Goal: Feedback & Contribution: Submit feedback/report problem

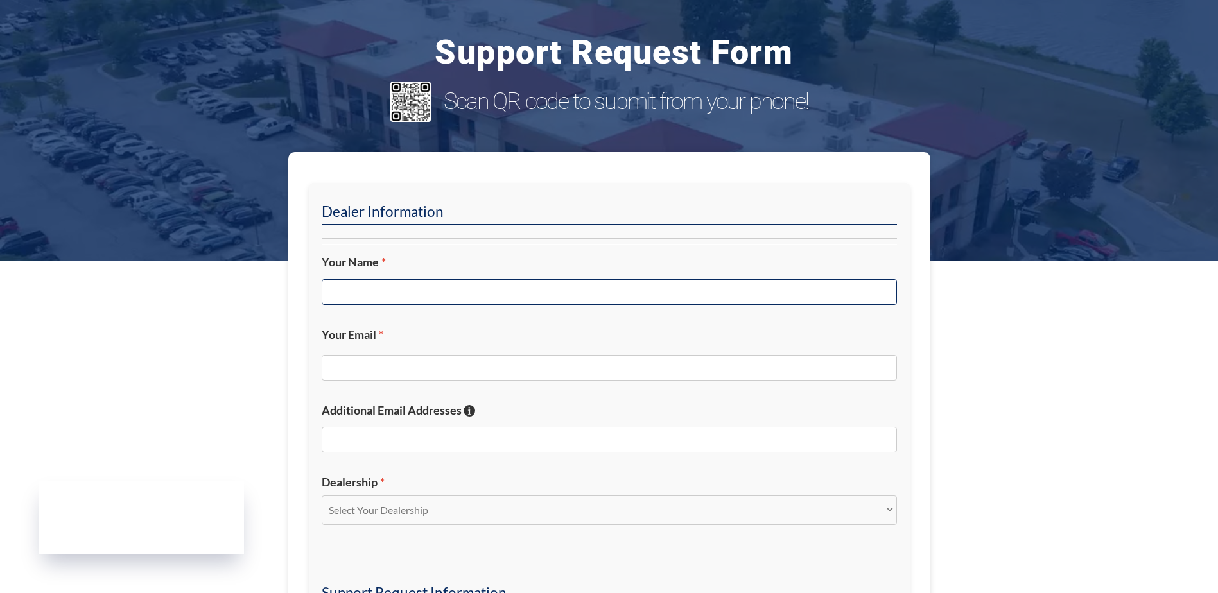
click at [474, 282] on input "Your Name *" at bounding box center [609, 292] width 575 height 26
type input "[PERSON_NAME]"
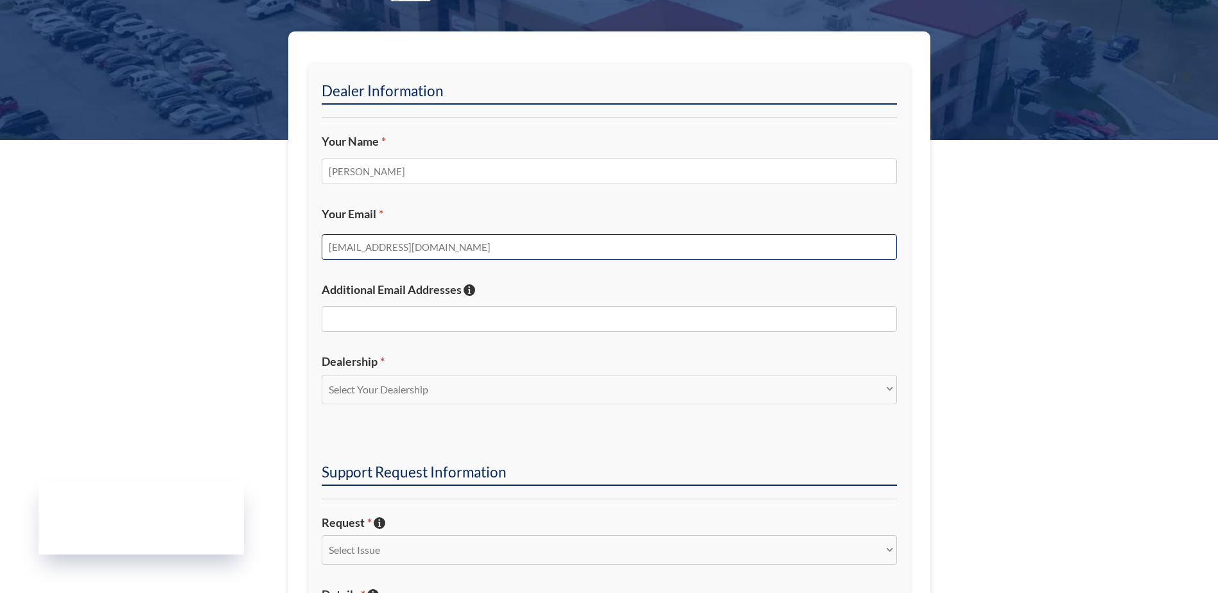
scroll to position [257, 0]
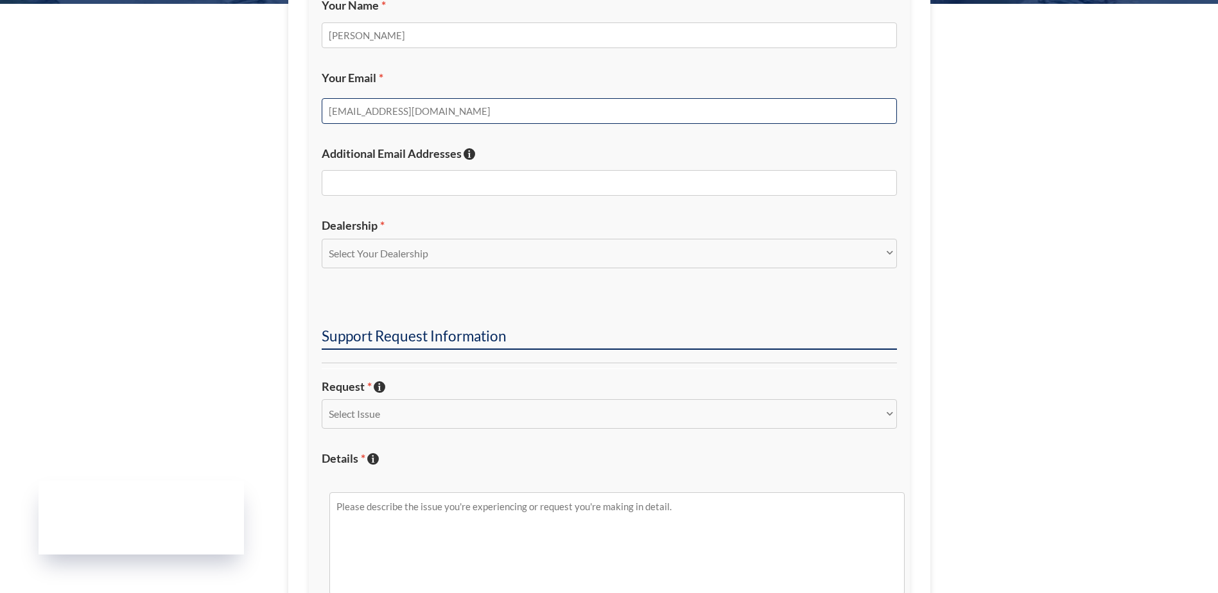
type input "[EMAIL_ADDRESS][DOMAIN_NAME]"
click at [504, 222] on label "Dealership *" at bounding box center [609, 225] width 575 height 15
click at [504, 239] on select "Select Your Dealership Acura of Rochester Delray Buick GMC [PERSON_NAME] Automa…" at bounding box center [609, 254] width 575 height 30
drag, startPoint x: 504, startPoint y: 240, endPoint x: 538, endPoint y: 236, distance: 33.6
click at [504, 240] on select "Select Your Dealership Acura of Rochester Delray Buick GMC [PERSON_NAME] Automa…" at bounding box center [609, 254] width 575 height 30
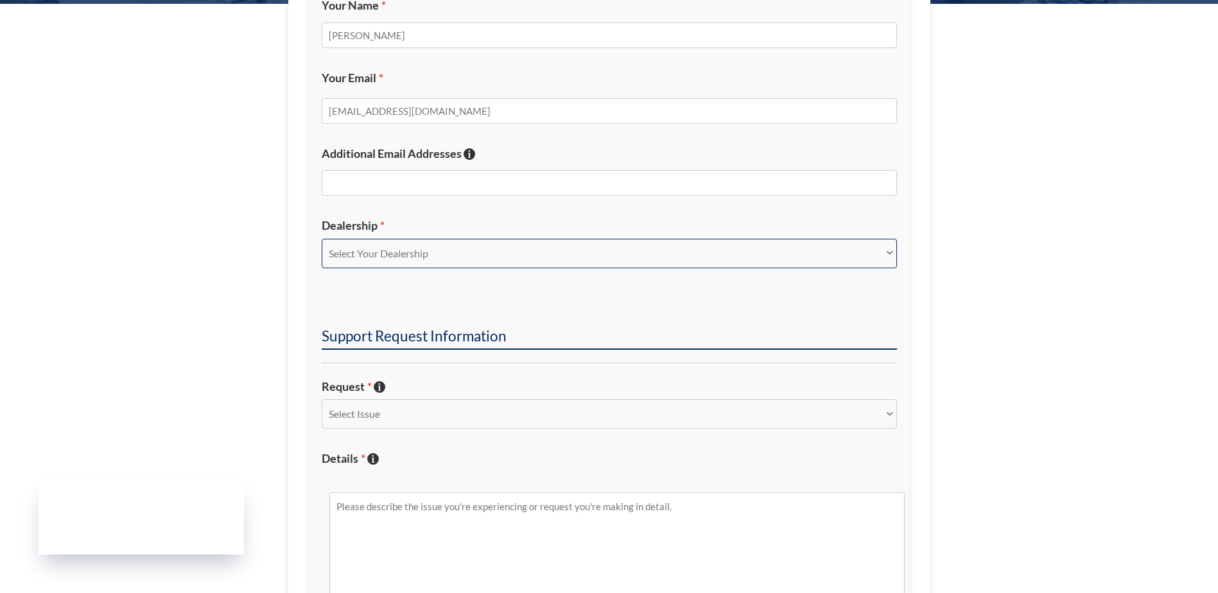
select select "[PERSON_NAME] Buick"
click at [322, 239] on select "Select Your Dealership Acura of Rochester Delray Buick GMC [PERSON_NAME] Automa…" at bounding box center [609, 254] width 575 height 30
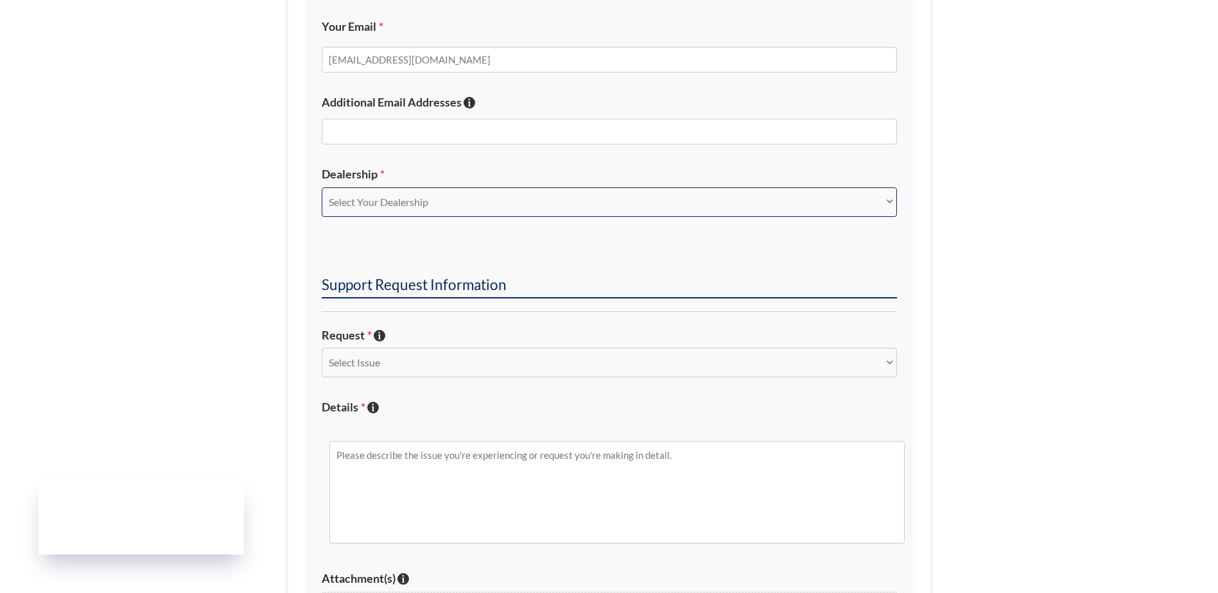
scroll to position [385, 0]
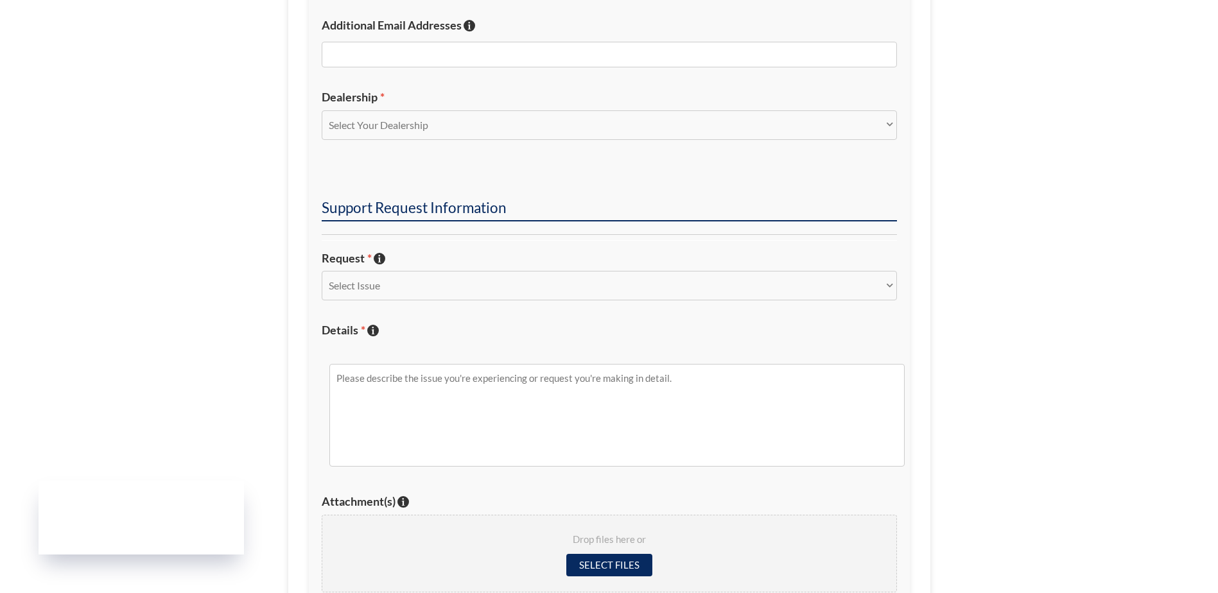
drag, startPoint x: 486, startPoint y: 304, endPoint x: 499, endPoint y: 289, distance: 19.6
click at [486, 303] on div "Select Issue New Inquiry/Request Inventory Management Inventory Feed Website Fu…" at bounding box center [609, 290] width 575 height 39
click at [500, 288] on select "Select Issue New Inquiry/Request Inventory Management Inventory Feed Website Fu…" at bounding box center [609, 286] width 575 height 30
select select "Inventory Feed"
click at [322, 271] on select "Select Issue New Inquiry/Request Inventory Management Inventory Feed Website Fu…" at bounding box center [609, 286] width 575 height 30
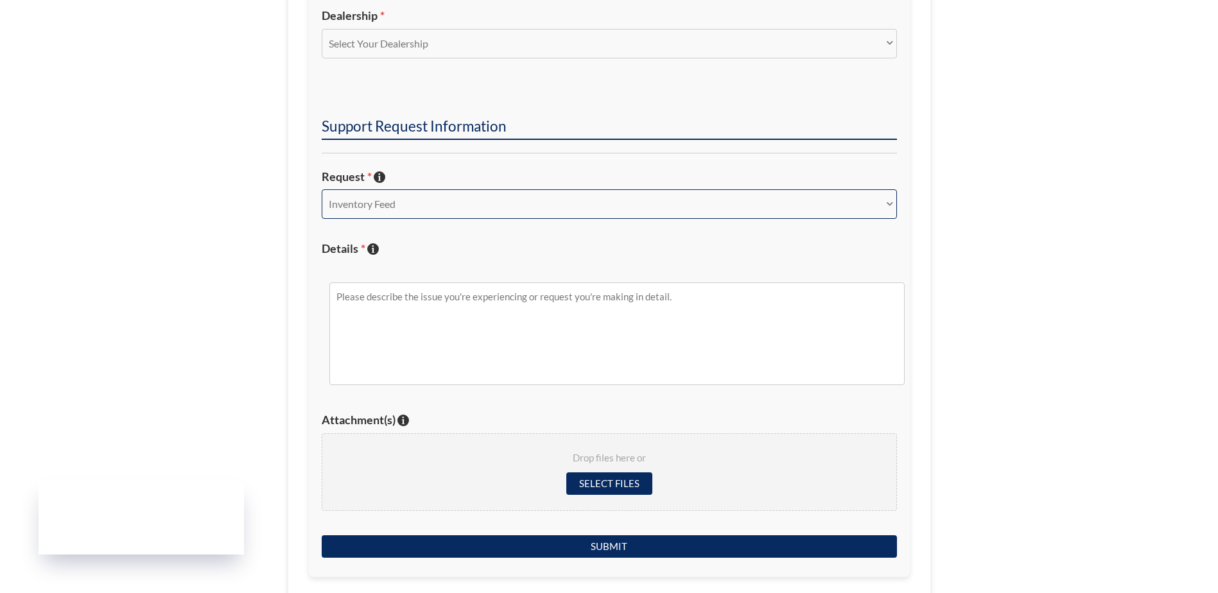
scroll to position [578, 0]
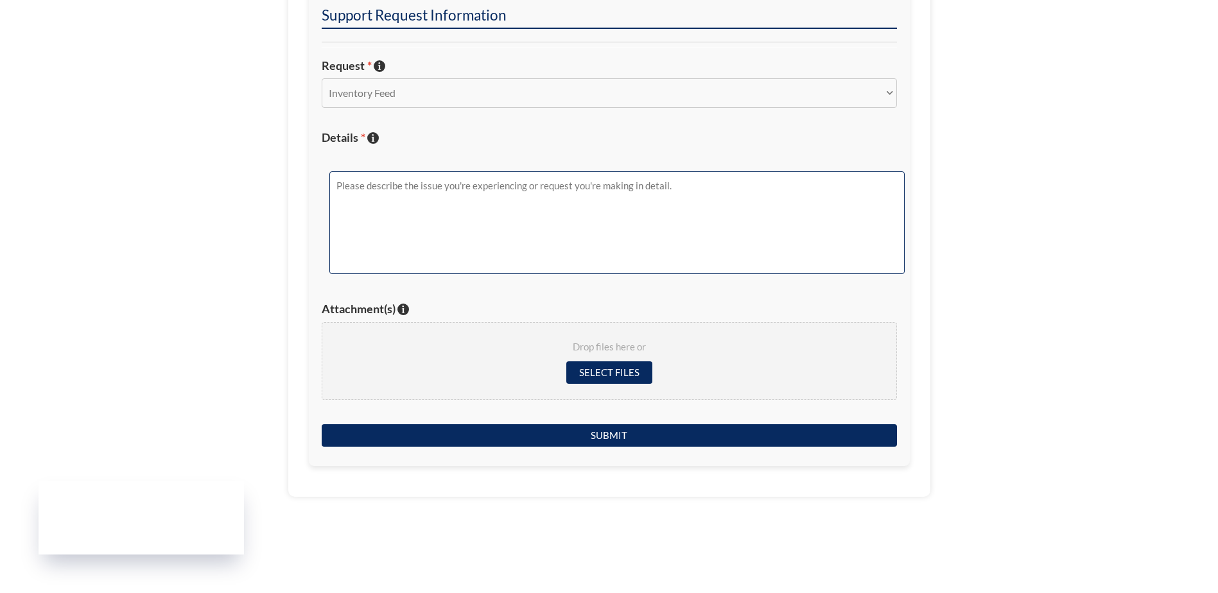
click at [456, 223] on textarea "Details * Describe the issue with specific details if possible!" at bounding box center [616, 222] width 575 height 103
drag, startPoint x: 700, startPoint y: 180, endPoint x: 728, endPoint y: 180, distance: 28.3
click at [701, 180] on textarea "Stock # 10769543P is showing it has 270 miles on the vehicle when really it has…" at bounding box center [616, 222] width 575 height 103
click at [728, 180] on textarea "Stock # 10769543P is showing it has 270 miles on the vehicle when really it has…" at bounding box center [616, 222] width 575 height 103
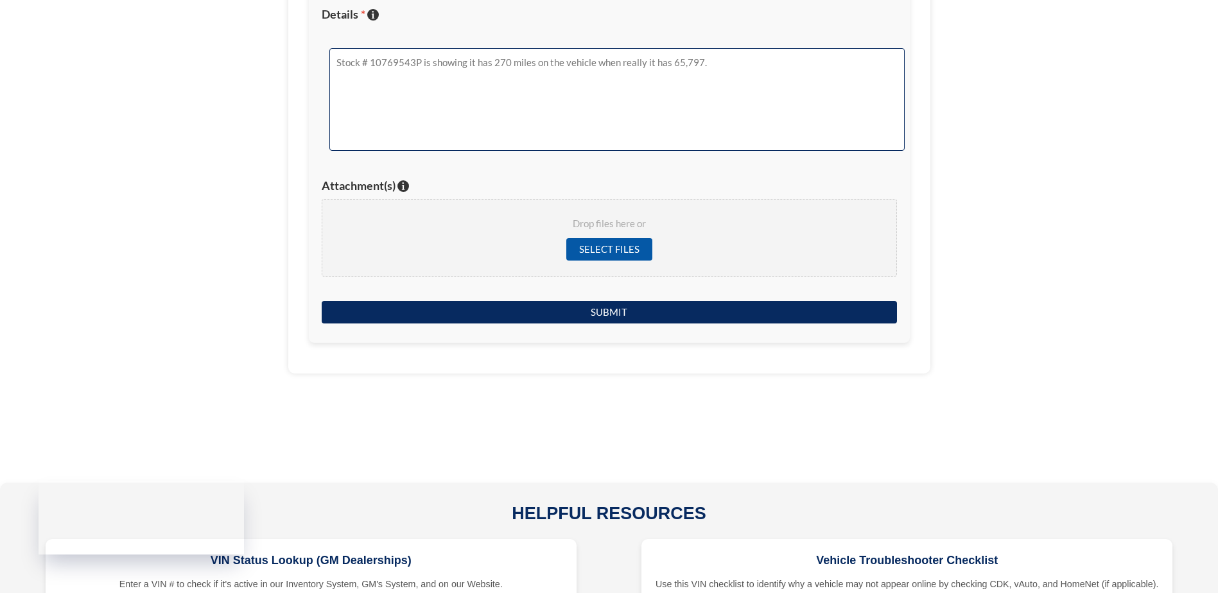
scroll to position [706, 0]
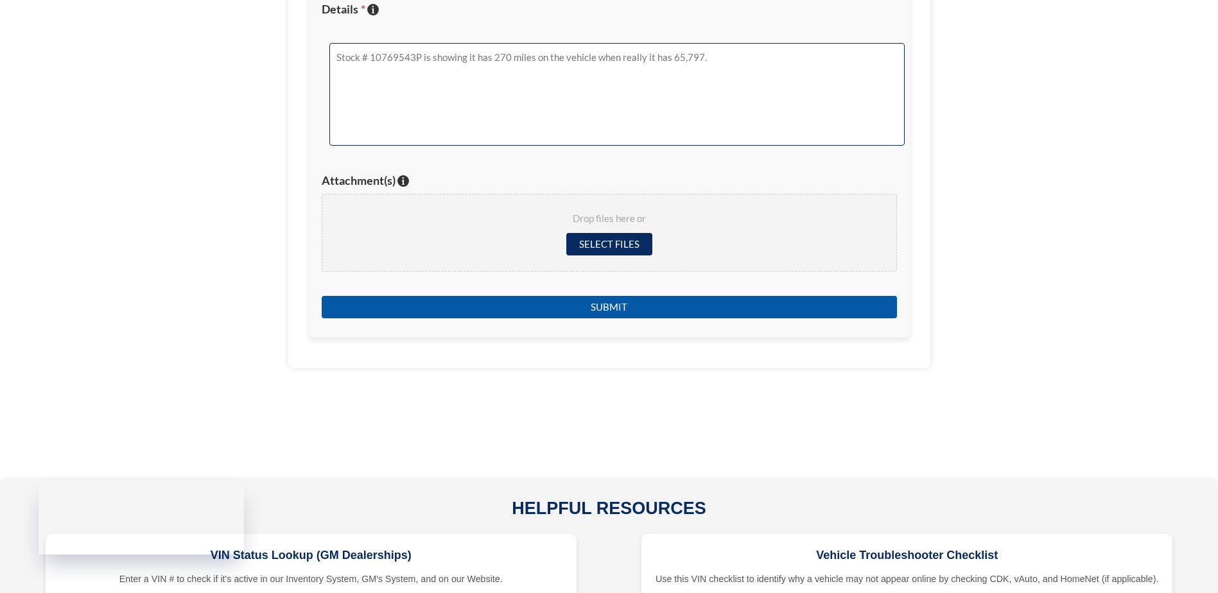
type textarea "Stock # 10769543P is showing it has 270 miles on the vehicle when really it has…"
click at [624, 303] on input "Submit" at bounding box center [609, 307] width 575 height 22
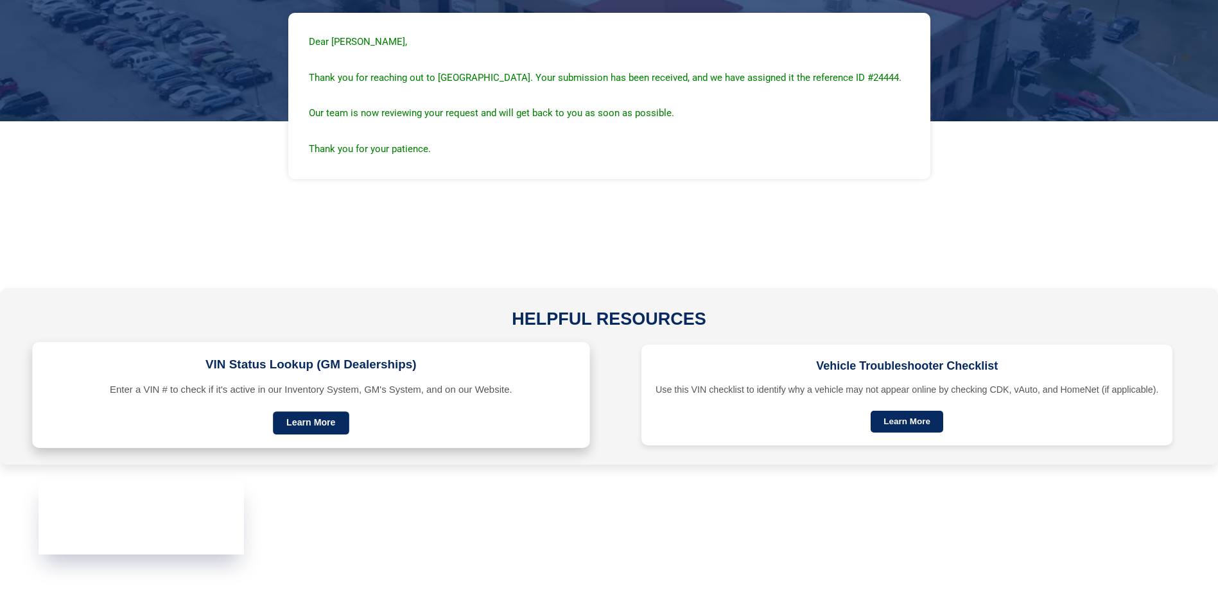
scroll to position [109, 0]
